Goal: Navigation & Orientation: Find specific page/section

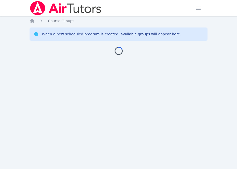
click at [12, 50] on div "Home Sessions Study Groups Students Messages Open user menu Sokha Lee Open main…" at bounding box center [118, 84] width 237 height 169
